Goal: Check status: Check status

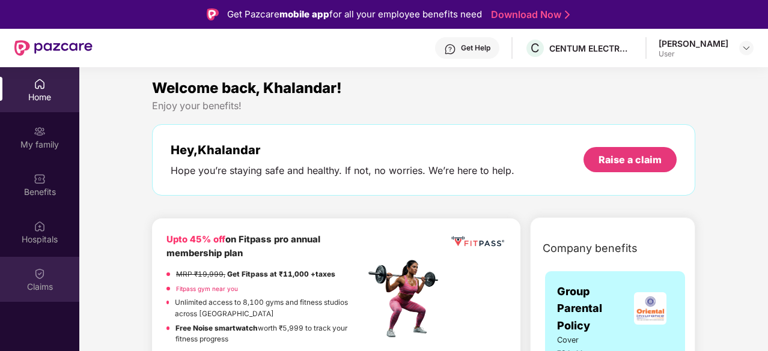
click at [43, 282] on div "Claims" at bounding box center [39, 287] width 79 height 12
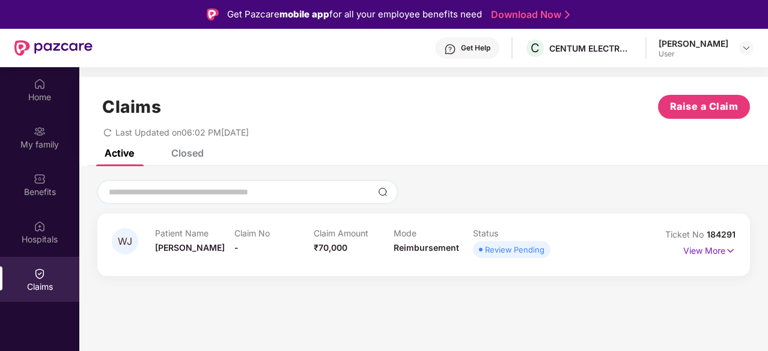
click at [535, 252] on div "Review Pending" at bounding box center [514, 250] width 59 height 12
click at [702, 251] on p "View More" at bounding box center [709, 249] width 52 height 16
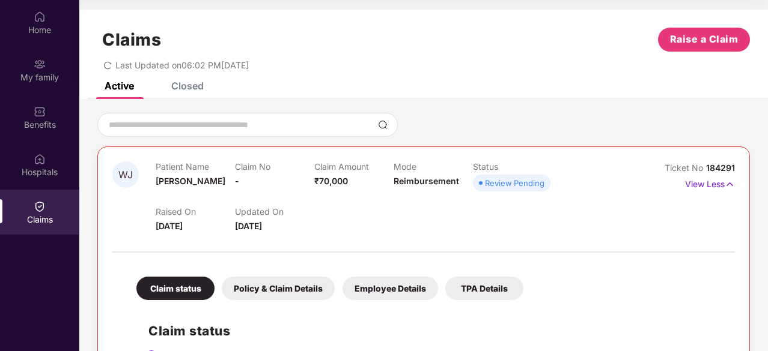
scroll to position [167, 0]
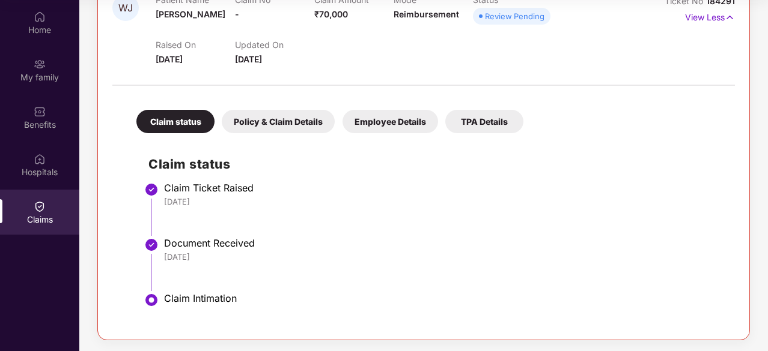
click at [198, 302] on div "Claim Intimation" at bounding box center [443, 299] width 559 height 12
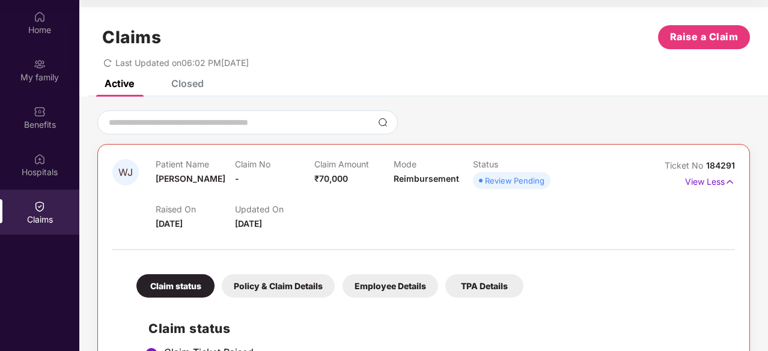
scroll to position [0, 0]
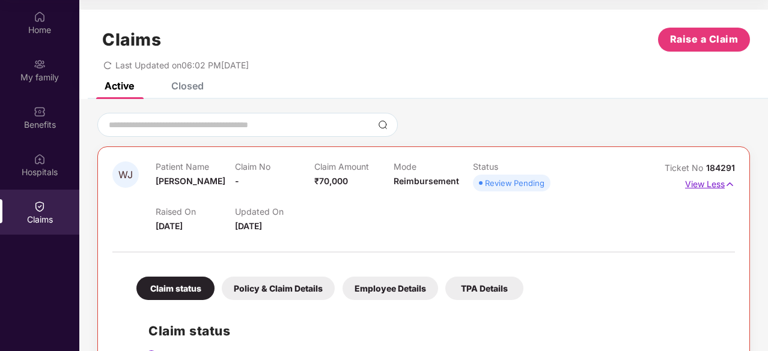
click at [730, 183] on img at bounding box center [729, 184] width 10 height 13
